Goal: Task Accomplishment & Management: Manage account settings

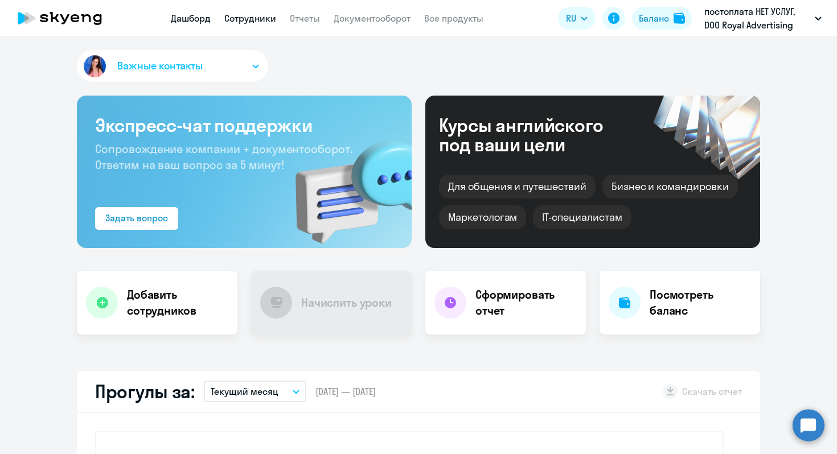
click at [252, 22] on link "Сотрудники" at bounding box center [250, 18] width 52 height 11
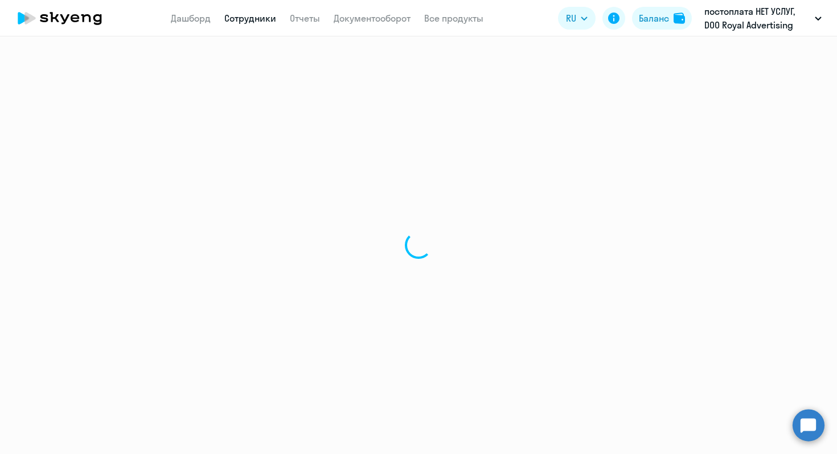
select select "30"
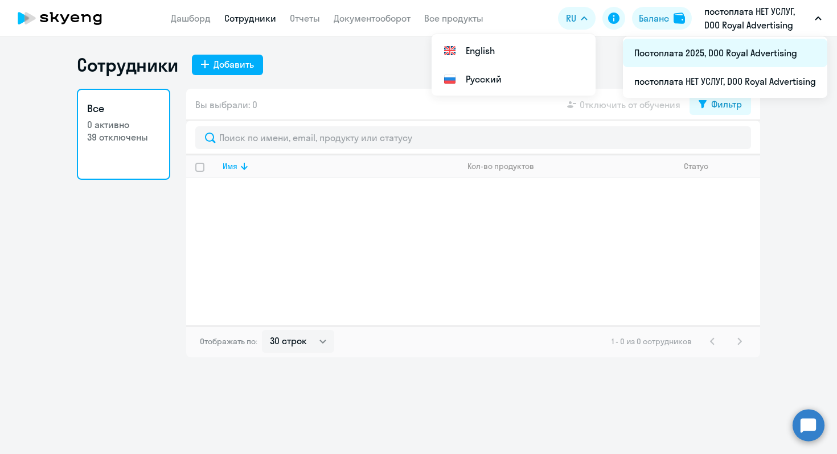
click at [763, 58] on li "Постоплата 2025, DOO Royal Advertising" at bounding box center [725, 53] width 204 height 28
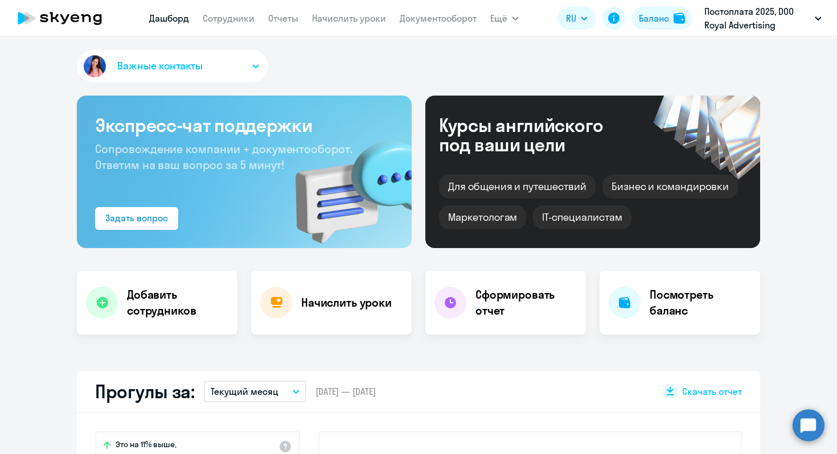
select select "30"
click at [238, 22] on link "Сотрудники" at bounding box center [229, 18] width 52 height 11
select select "30"
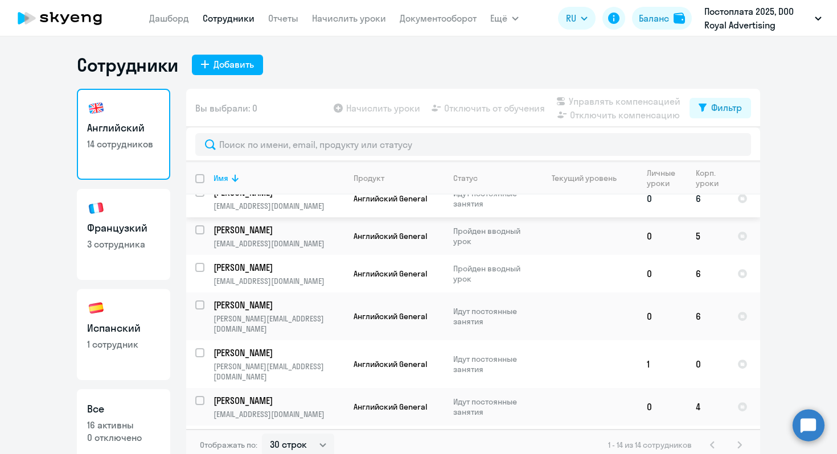
scroll to position [28, 0]
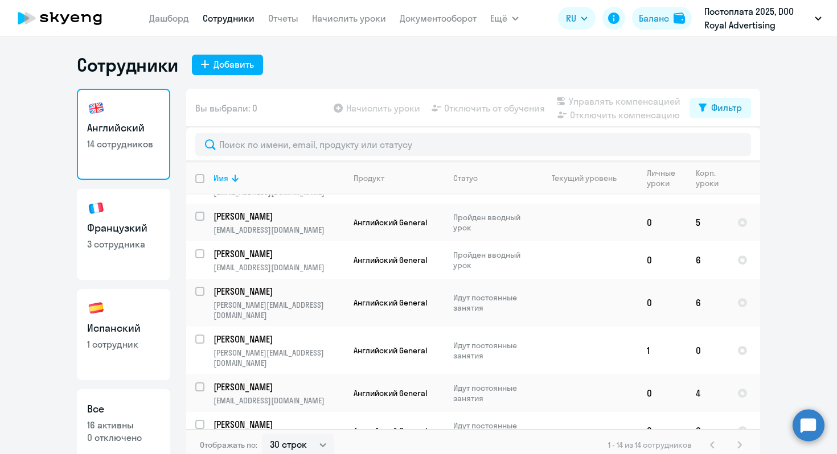
click at [118, 311] on link "Испанский 1 сотрудник" at bounding box center [123, 334] width 93 height 91
select select "30"
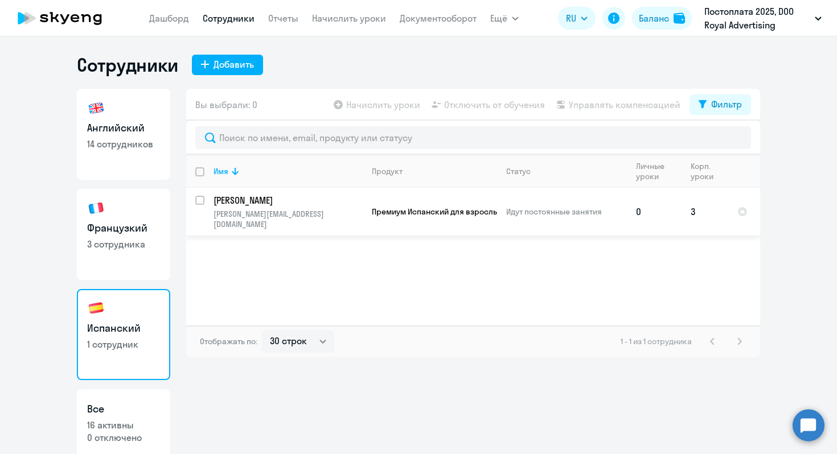
click at [198, 201] on input "select row 40476524" at bounding box center [206, 207] width 23 height 23
checkbox input "true"
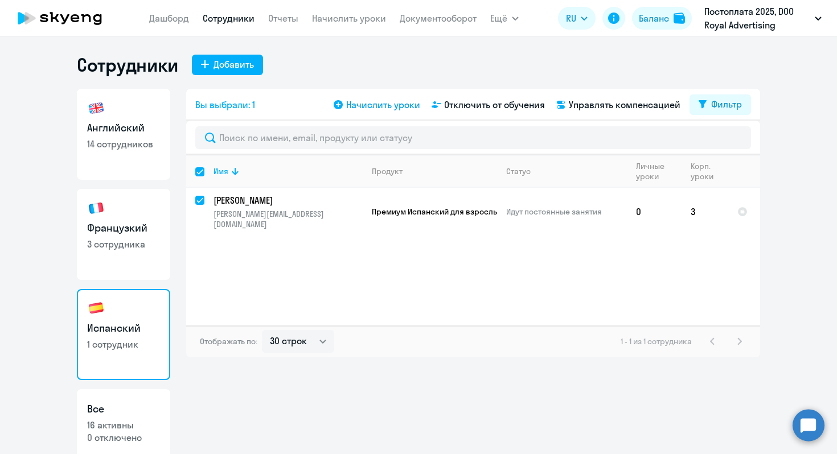
click at [356, 102] on span "Начислить уроки" at bounding box center [383, 105] width 74 height 14
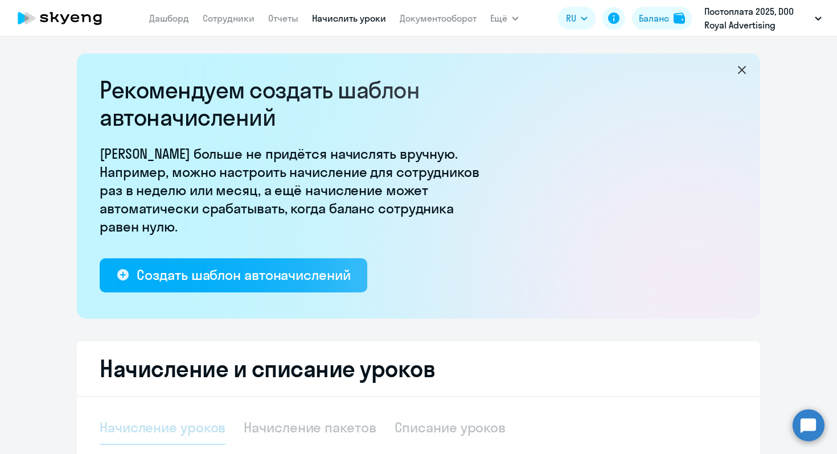
select select "10"
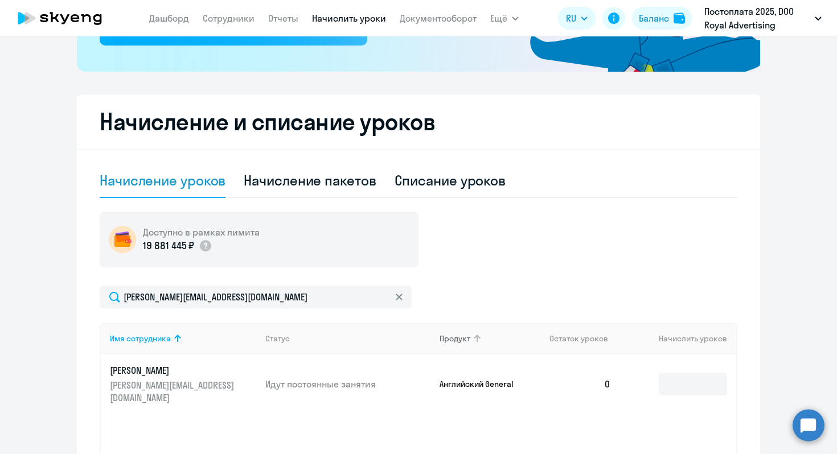
scroll to position [253, 0]
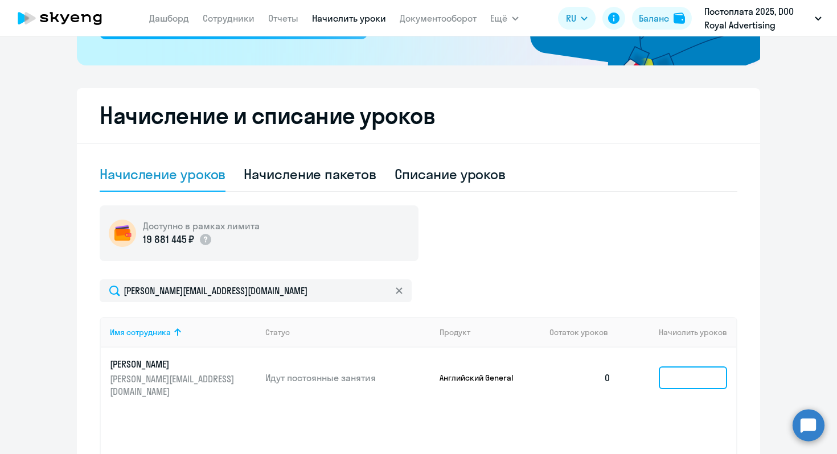
click at [696, 380] on input at bounding box center [693, 378] width 68 height 23
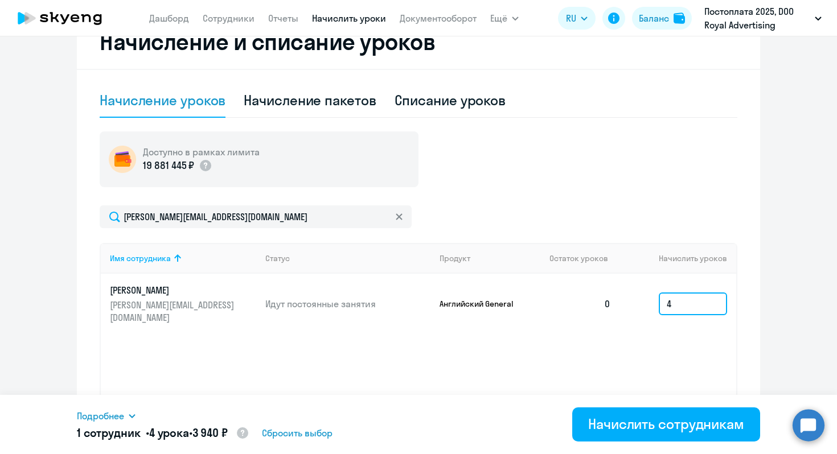
scroll to position [382, 0]
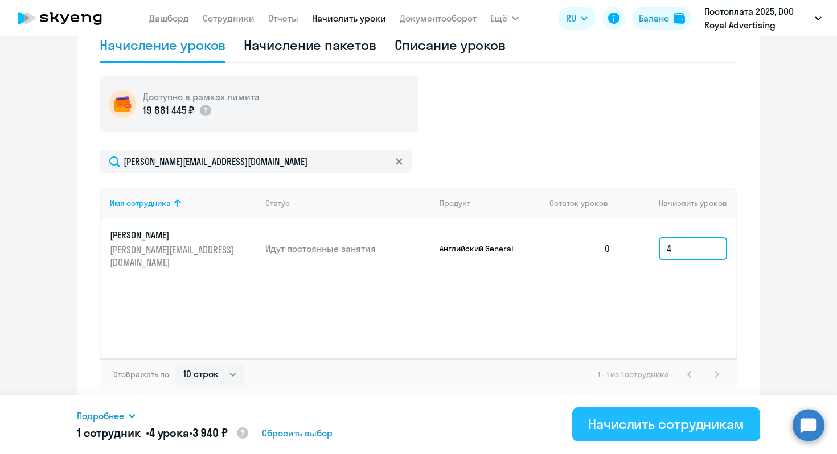
type input "4"
click at [678, 422] on div "Начислить сотрудникам" at bounding box center [666, 424] width 156 height 18
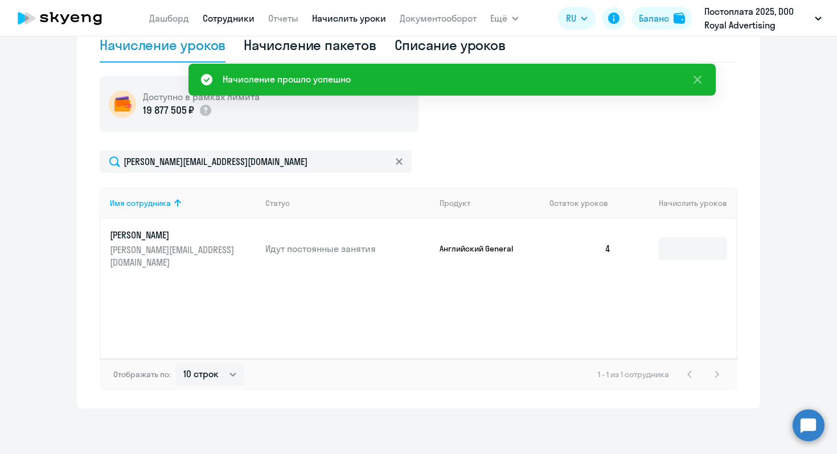
click at [245, 22] on link "Сотрудники" at bounding box center [229, 18] width 52 height 11
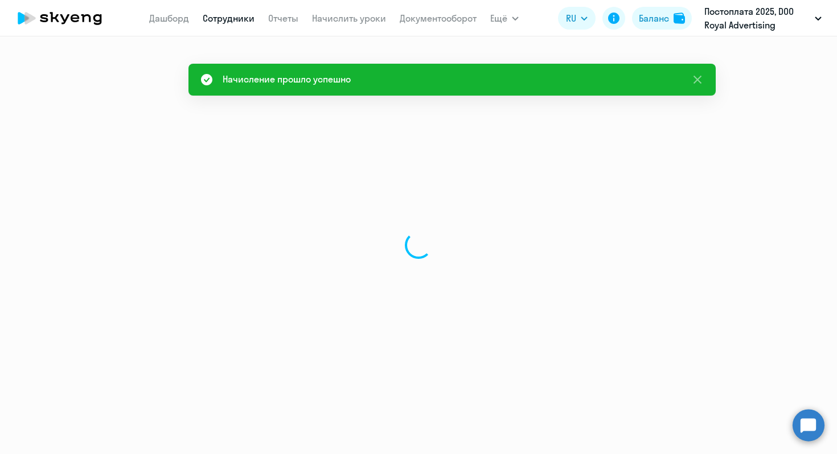
select select "30"
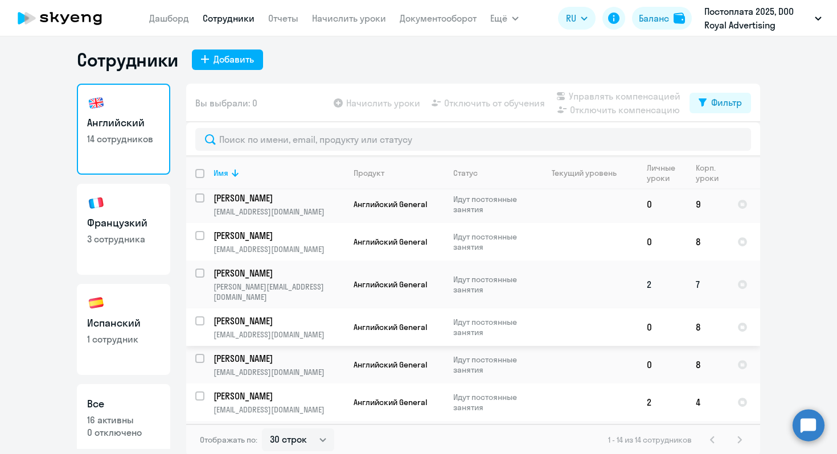
scroll to position [7, 0]
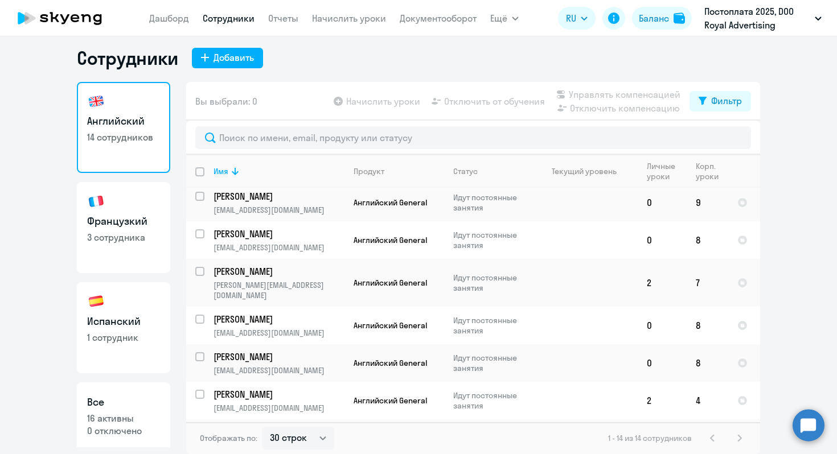
click at [195, 427] on input "select row 39106060" at bounding box center [206, 438] width 23 height 23
checkbox input "true"
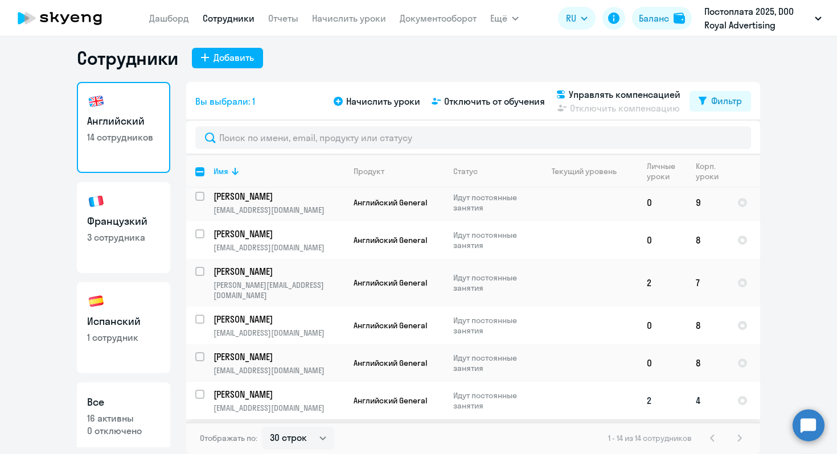
click at [196, 390] on input "select row 41112348" at bounding box center [206, 401] width 23 height 23
checkbox input "true"
click at [372, 101] on span "Начислить уроки" at bounding box center [383, 101] width 74 height 14
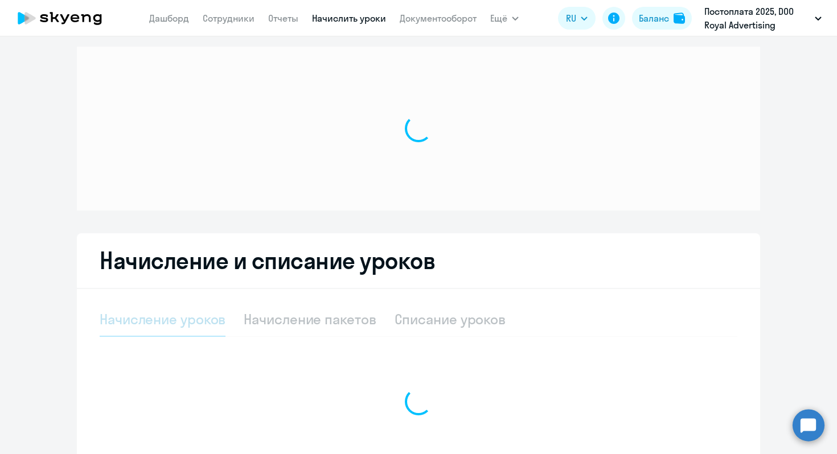
select select "10"
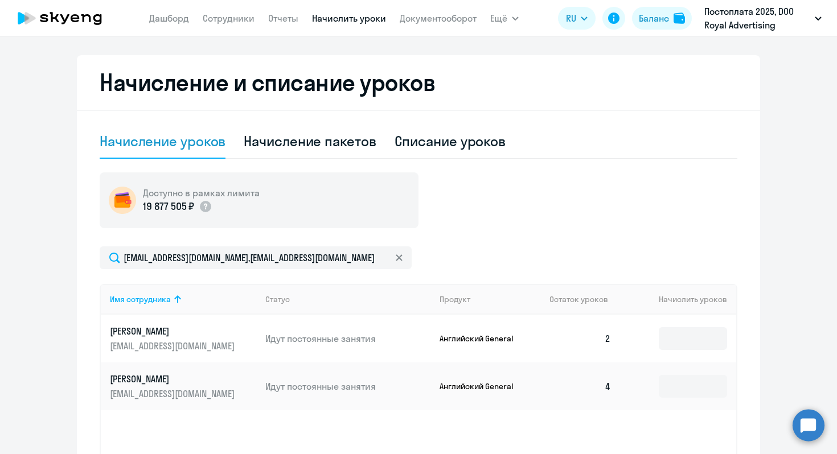
scroll to position [292, 0]
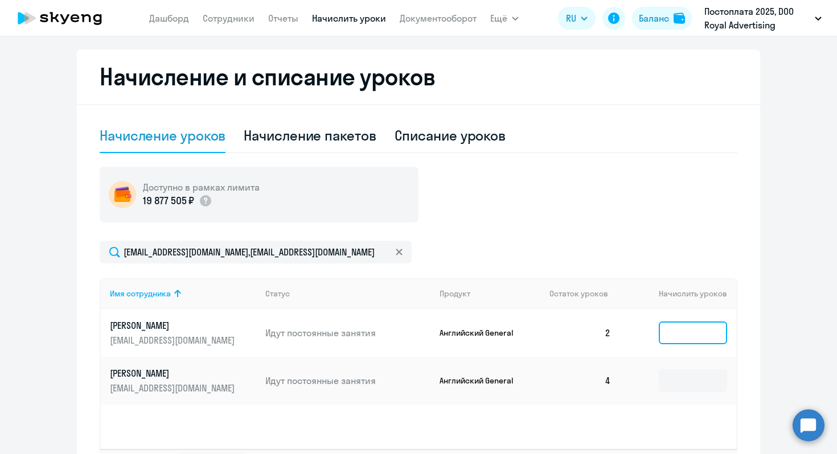
click at [680, 325] on input at bounding box center [693, 333] width 68 height 23
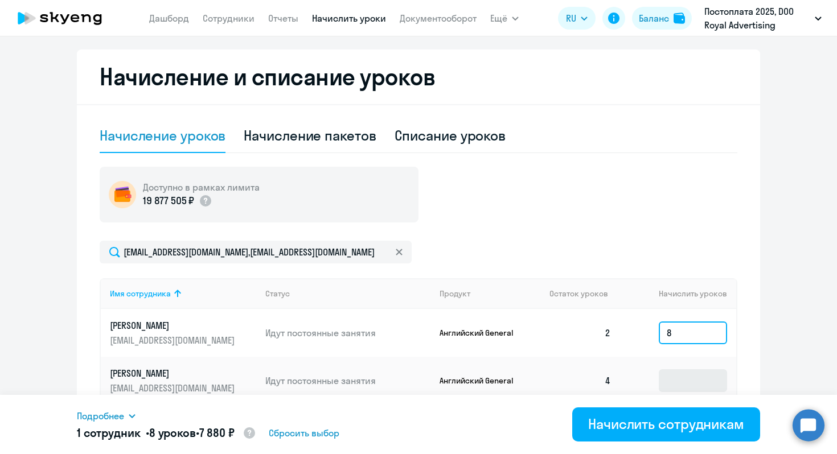
type input "8"
click at [685, 386] on input at bounding box center [693, 380] width 68 height 23
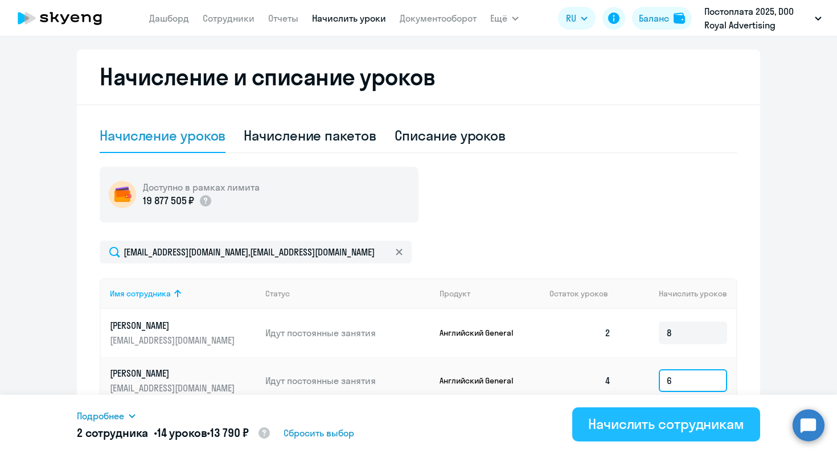
type input "6"
click at [677, 419] on div "Начислить сотрудникам" at bounding box center [666, 424] width 156 height 18
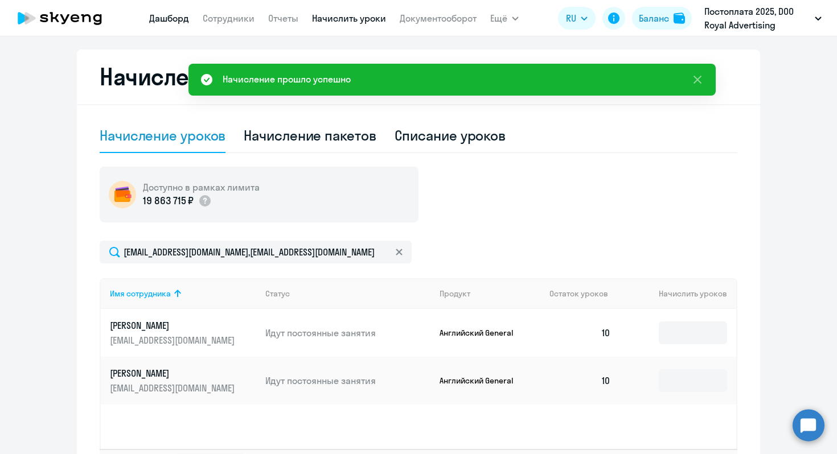
click at [167, 23] on link "Дашборд" at bounding box center [169, 18] width 40 height 11
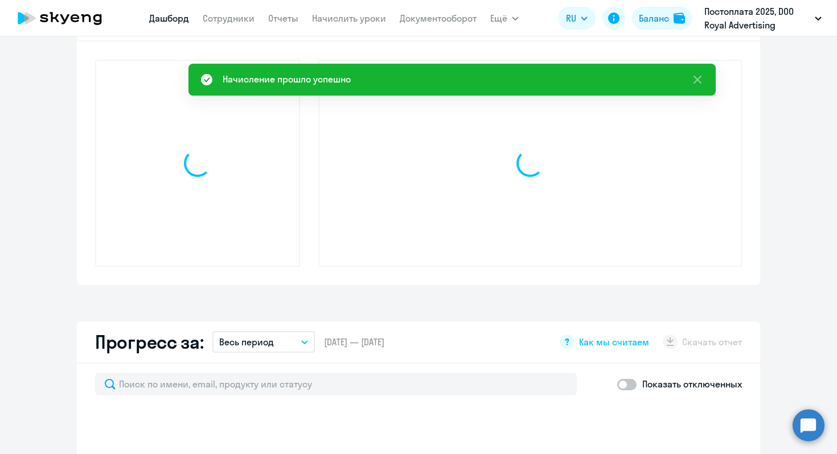
scroll to position [372, 0]
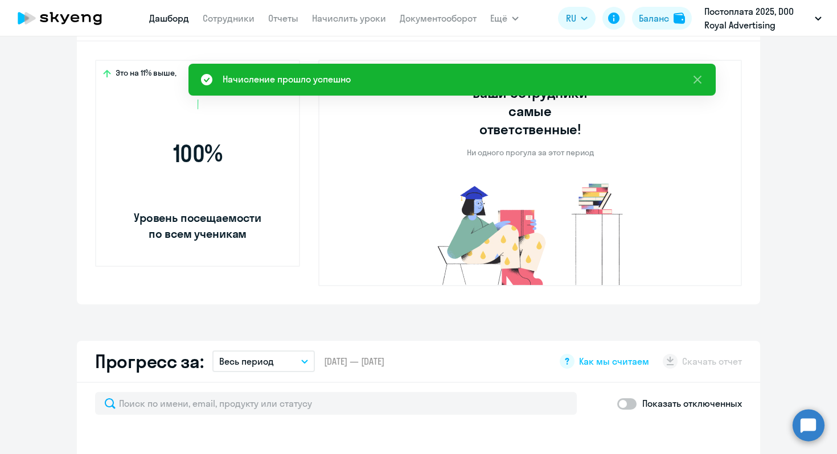
select select "30"
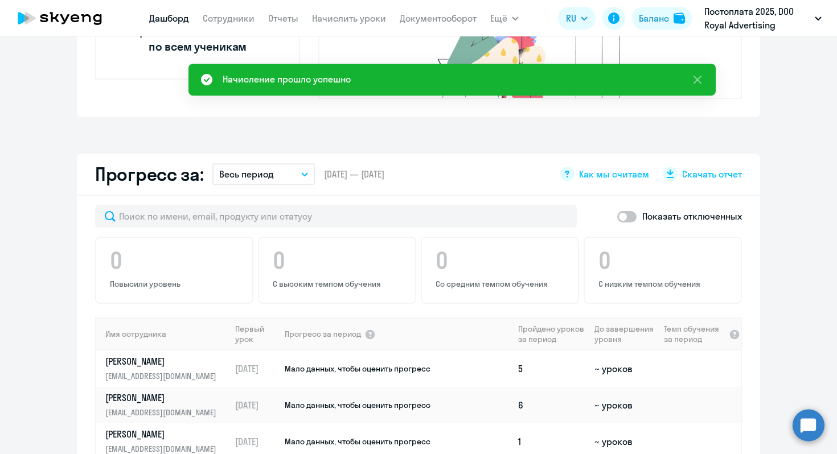
scroll to position [598, 0]
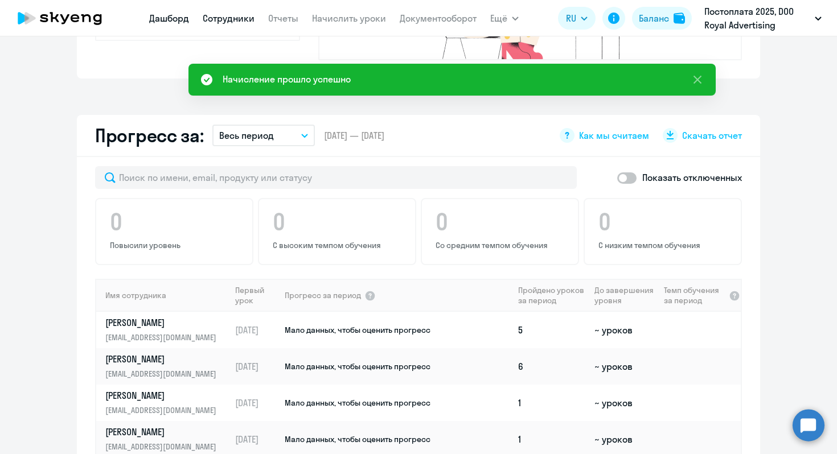
click at [234, 19] on link "Сотрудники" at bounding box center [229, 18] width 52 height 11
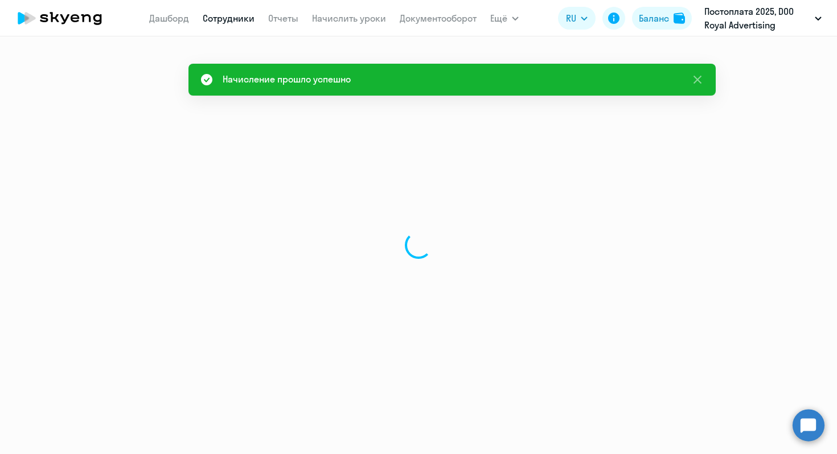
select select "30"
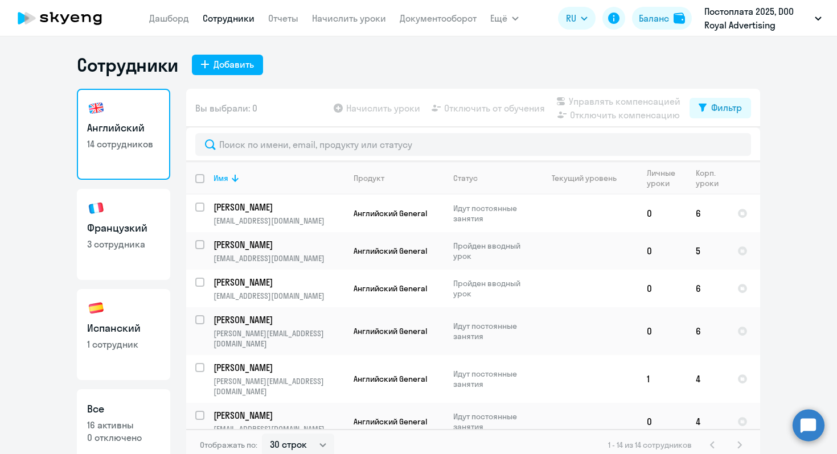
click at [145, 262] on link "Французкий 3 сотрудника" at bounding box center [123, 234] width 93 height 91
select select "30"
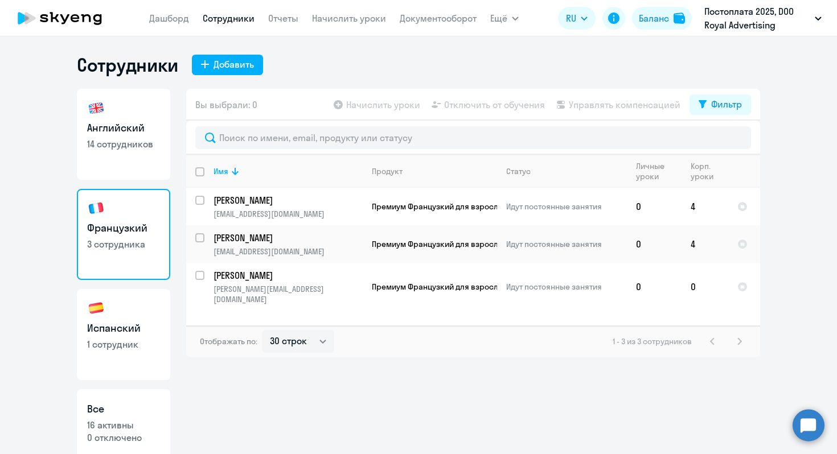
click at [147, 125] on h3 "Английский" at bounding box center [123, 128] width 73 height 15
select select "30"
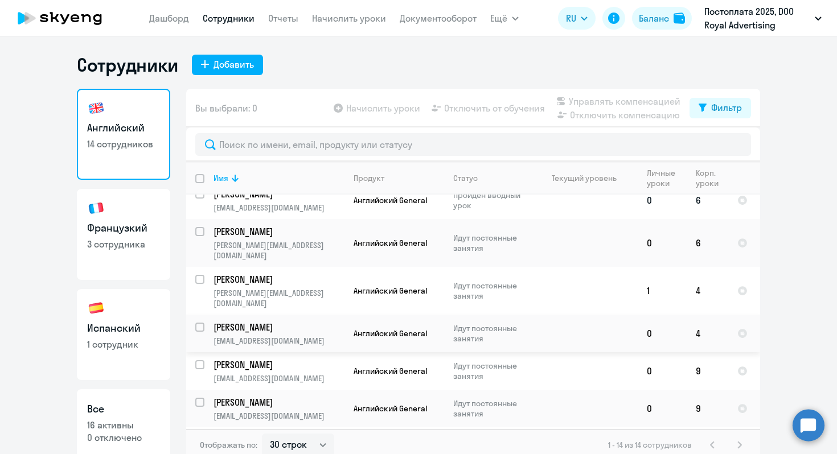
scroll to position [104, 0]
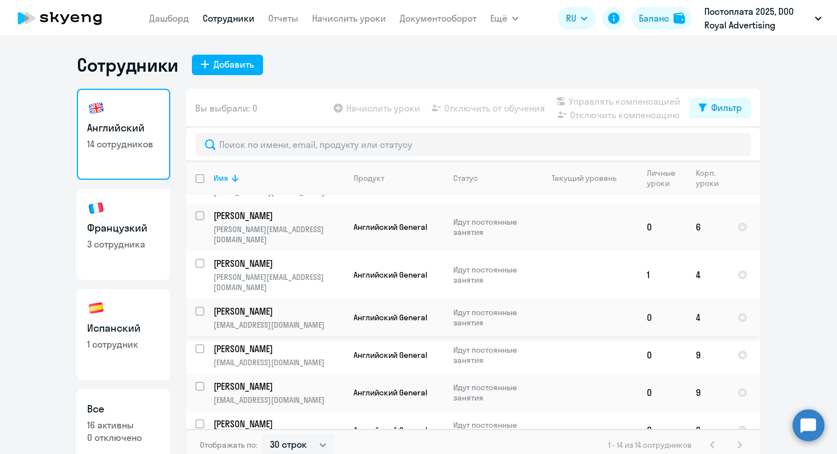
click at [195, 307] on input "select row 38550070" at bounding box center [206, 318] width 23 height 23
checkbox input "true"
click at [365, 112] on span "Начислить уроки" at bounding box center [383, 108] width 74 height 14
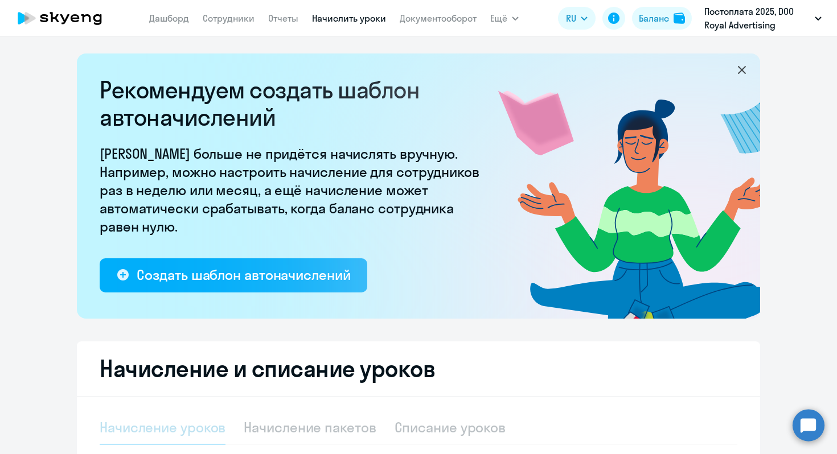
select select "10"
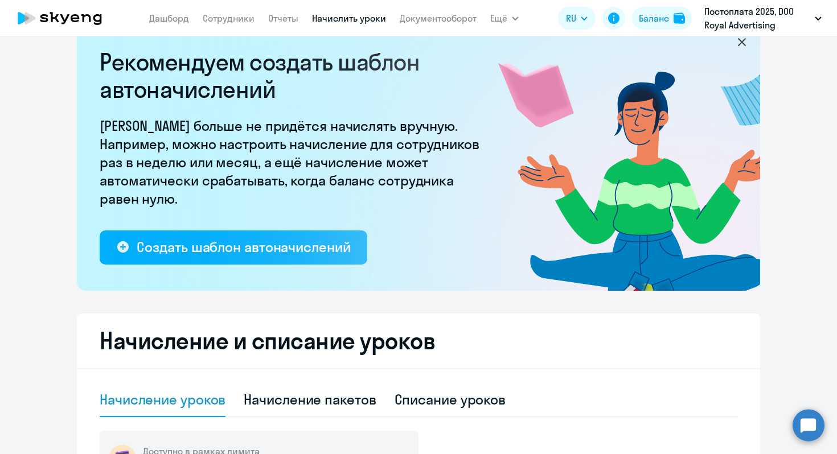
scroll to position [16, 0]
